Goal: Find specific page/section

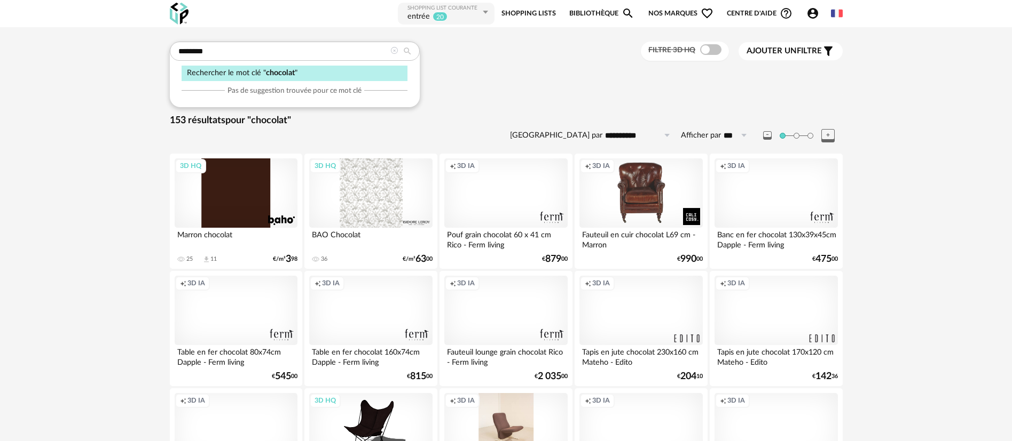
click at [395, 51] on icon at bounding box center [393, 50] width 7 height 7
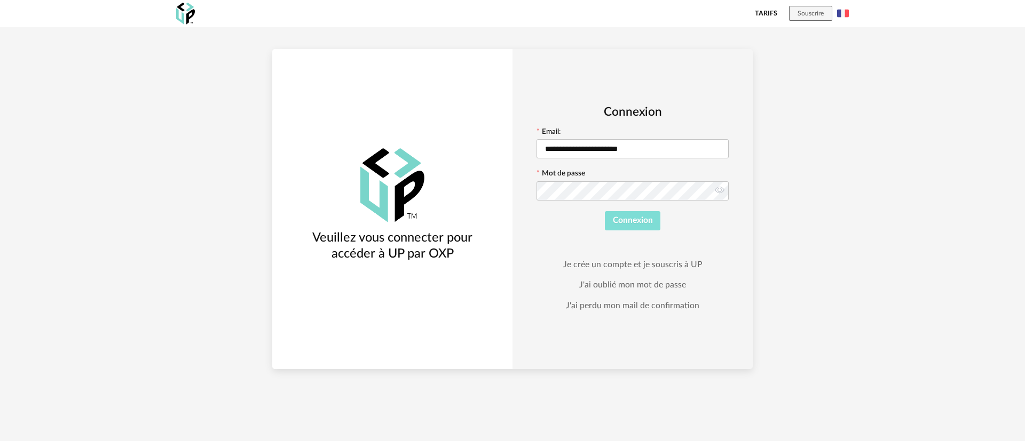
click at [616, 222] on span "Connexion" at bounding box center [633, 220] width 40 height 9
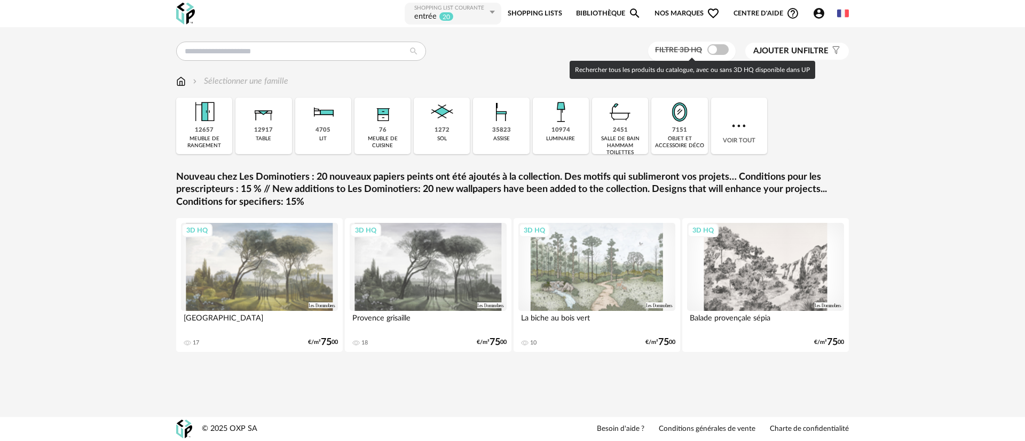
click at [712, 48] on span at bounding box center [717, 49] width 21 height 11
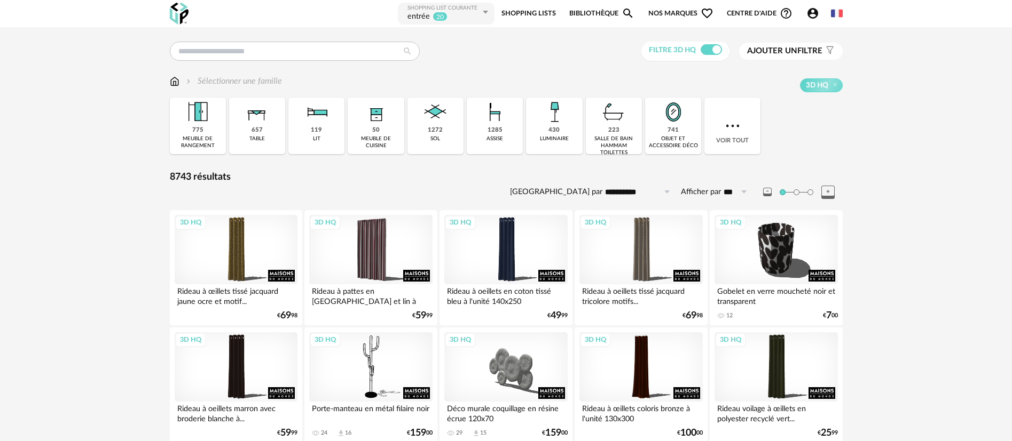
click at [675, 9] on span "Nos marques Heart Outline icon" at bounding box center [680, 14] width 65 height 24
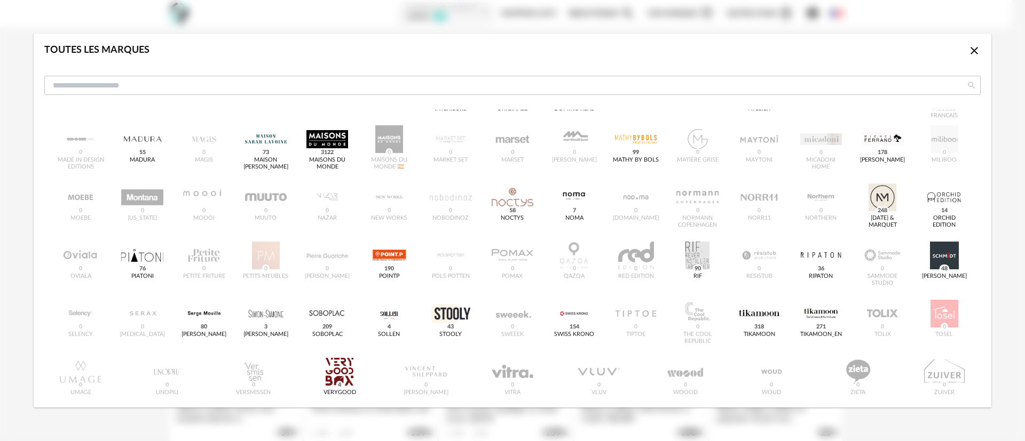
scroll to position [362, 0]
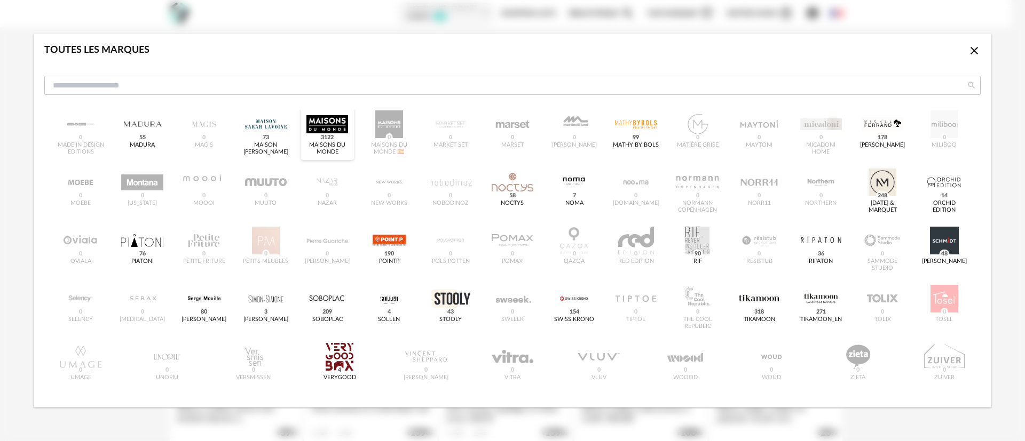
click at [328, 121] on div "dialog" at bounding box center [327, 125] width 42 height 28
